Goal: Task Accomplishment & Management: Manage account settings

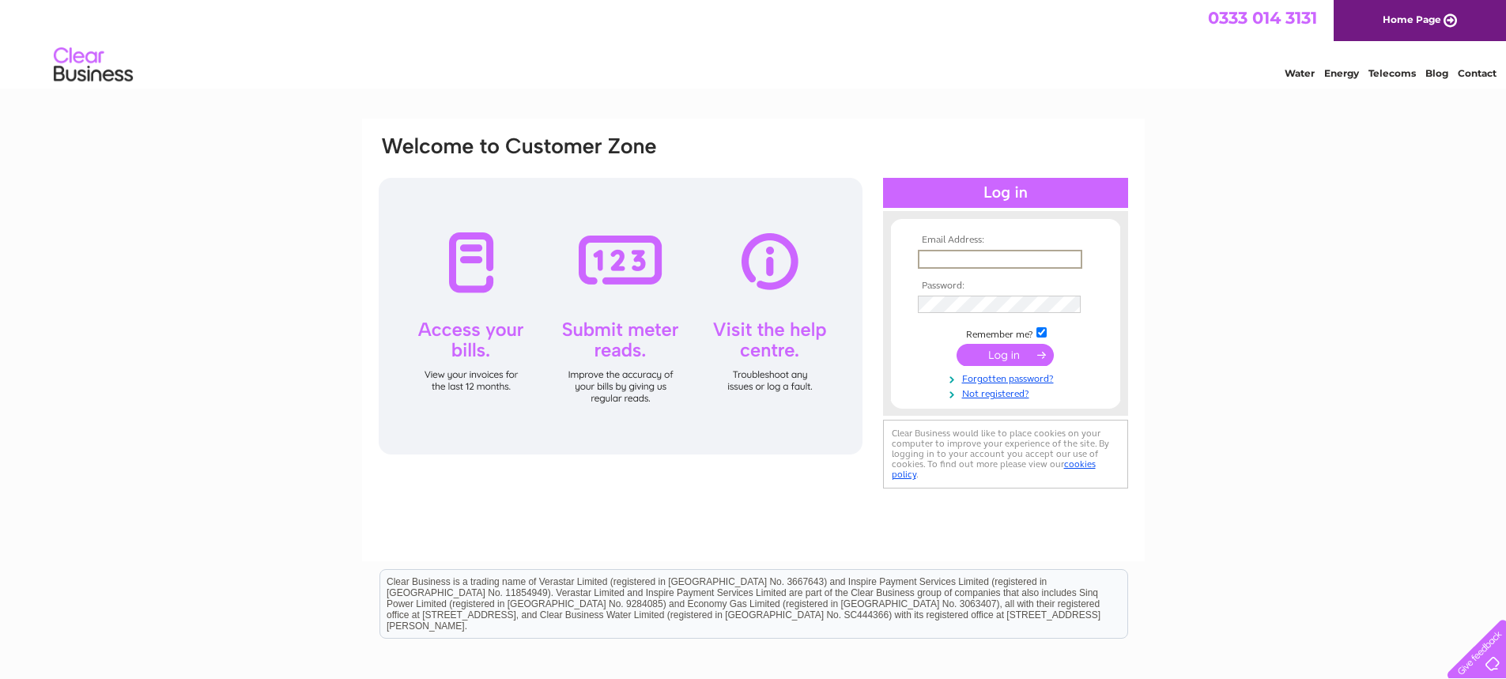
drag, startPoint x: 0, startPoint y: 0, endPoint x: 973, endPoint y: 259, distance: 1006.9
click at [973, 259] on input "text" at bounding box center [1000, 259] width 164 height 19
click at [1272, 517] on div "Email Address: Password:" at bounding box center [753, 475] width 1506 height 713
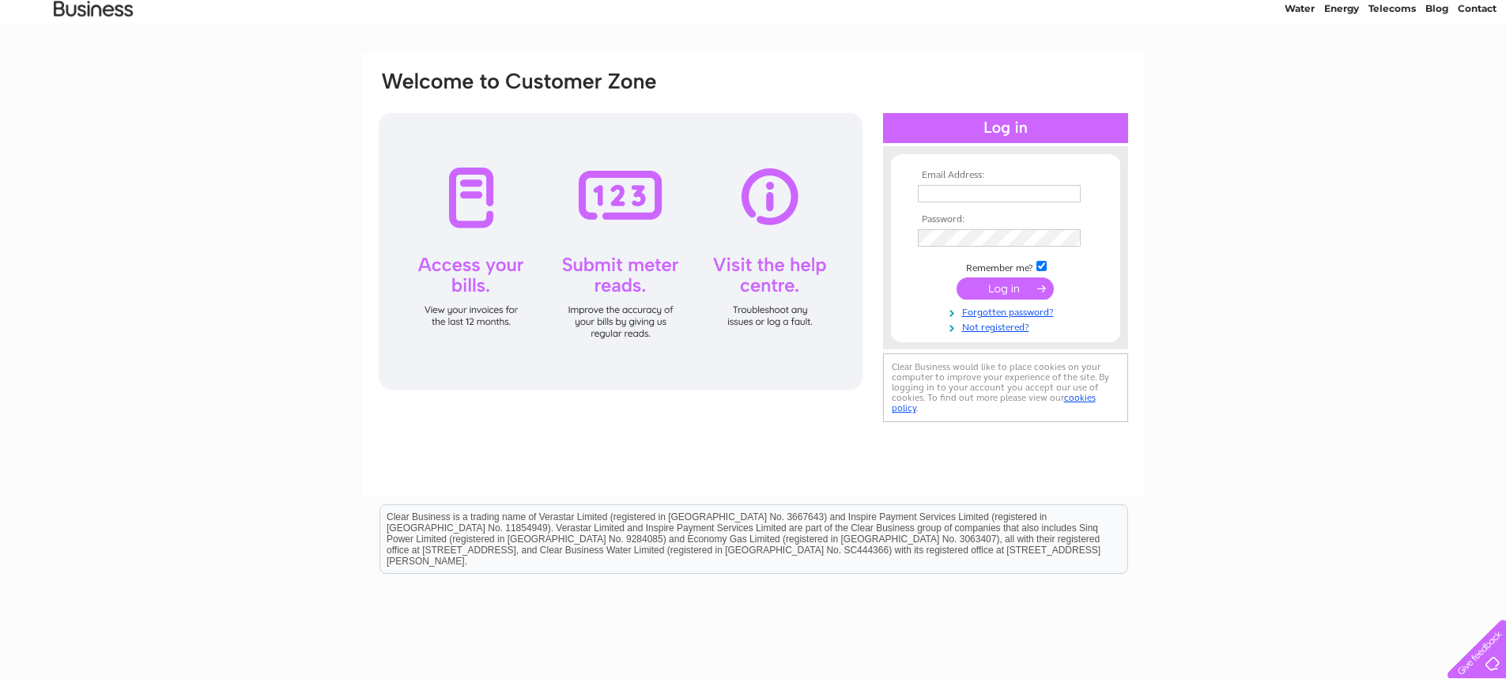
scroll to position [164, 0]
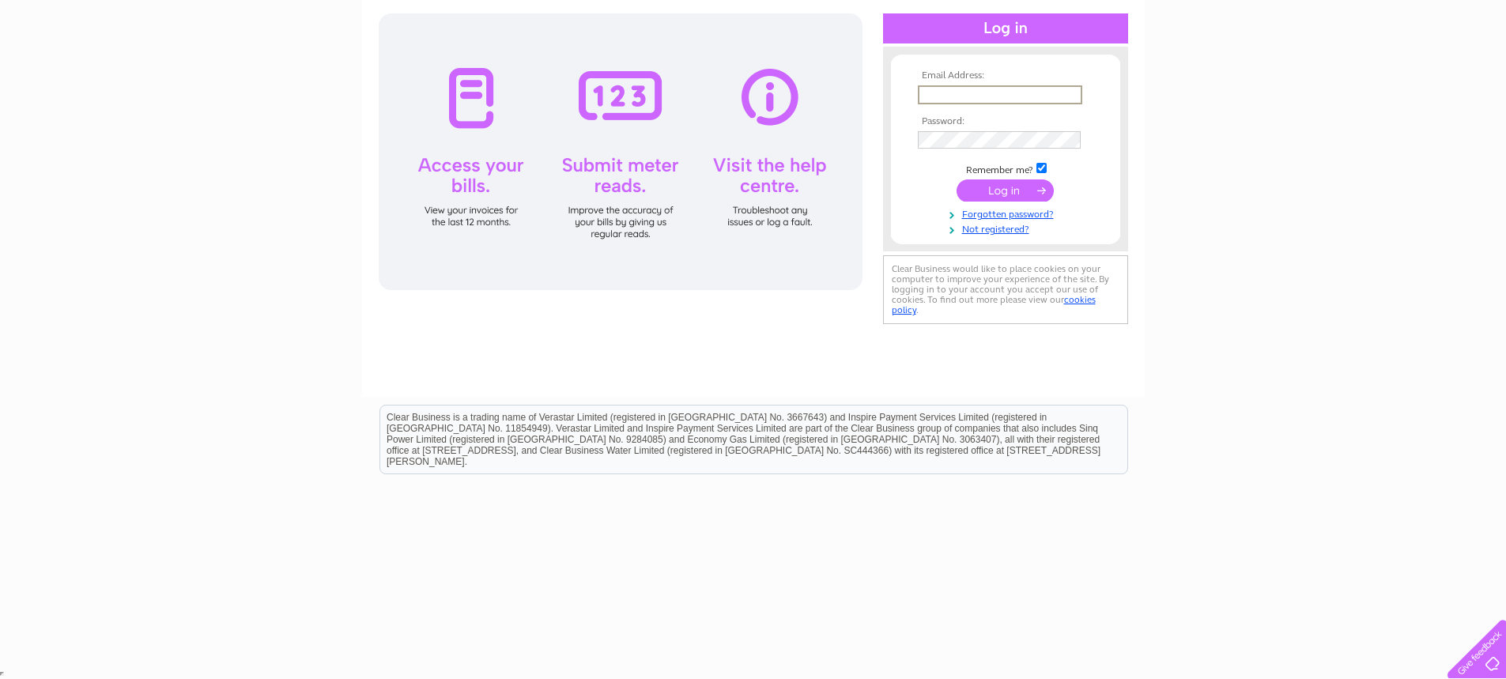
click at [980, 100] on input "text" at bounding box center [1000, 94] width 164 height 19
click at [940, 89] on input "text" at bounding box center [999, 93] width 163 height 17
paste input "[PERSON_NAME][EMAIL_ADDRESS][PERSON_NAME][DOMAIN_NAME]"
click at [947, 103] on input "text" at bounding box center [1000, 94] width 164 height 19
type input "[PERSON_NAME][EMAIL_ADDRESS][PERSON_NAME][DOMAIN_NAME]"
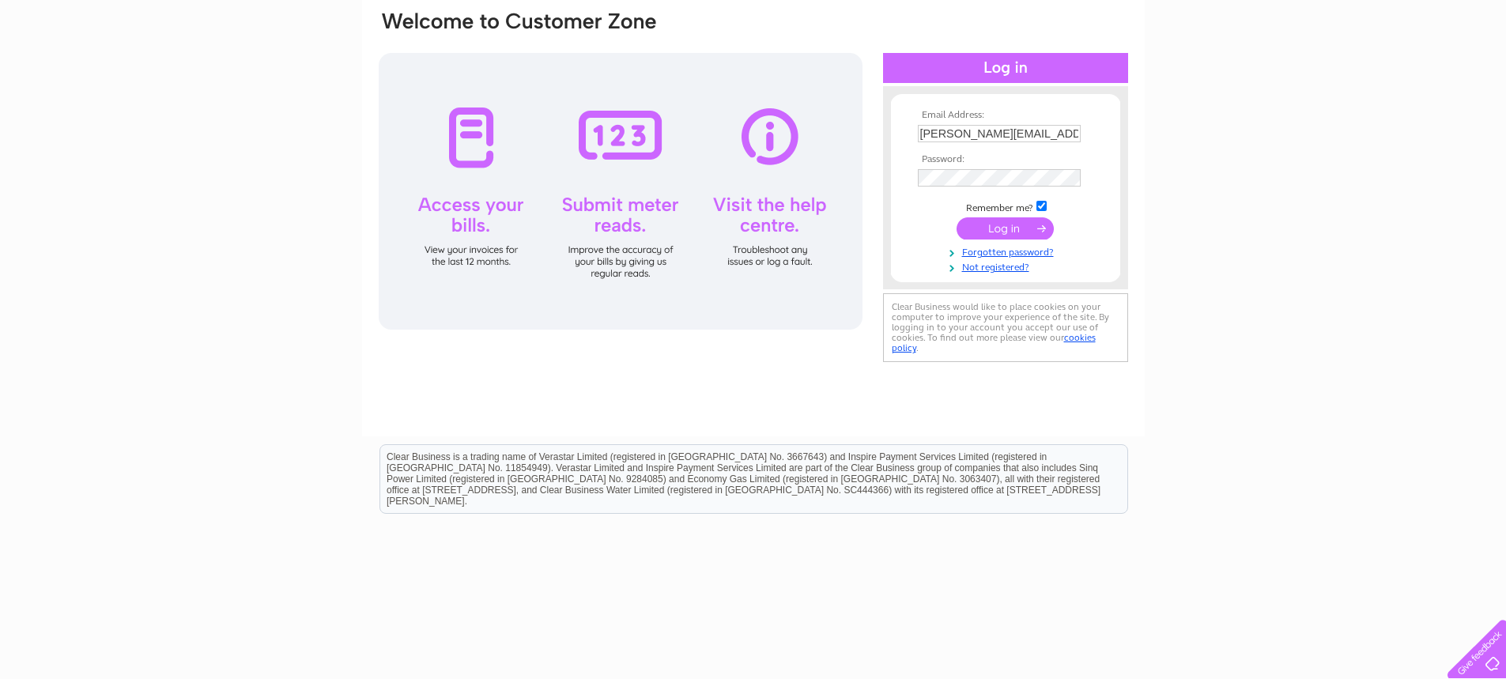
scroll to position [85, 0]
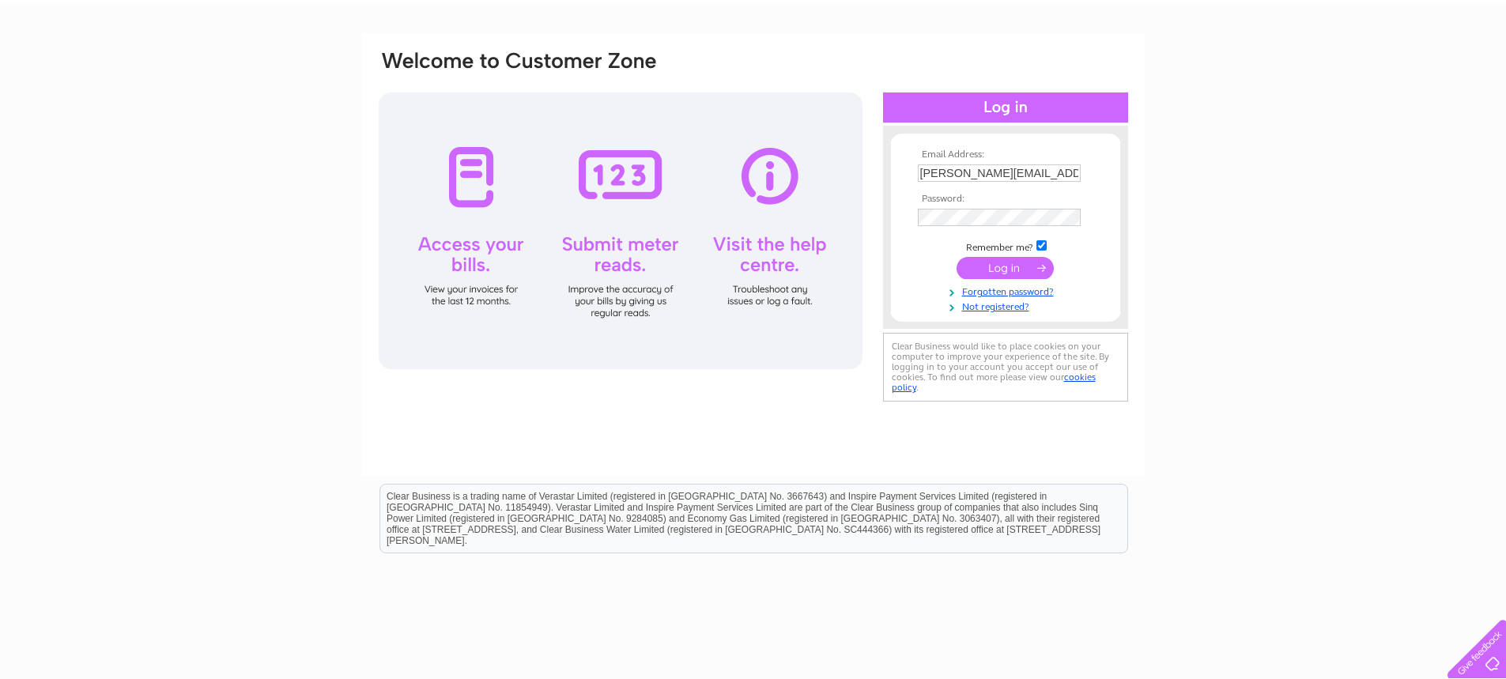
click at [208, 245] on div "Email Address: [PERSON_NAME][EMAIL_ADDRESS][PERSON_NAME][DOMAIN_NAME] Password:…" at bounding box center [753, 389] width 1506 height 713
